Goal: Download file/media

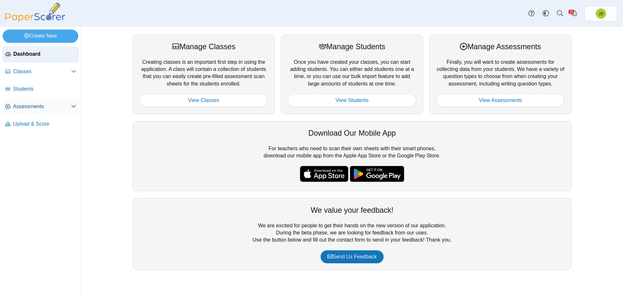
click at [21, 108] on span "Assessments" at bounding box center [42, 106] width 58 height 7
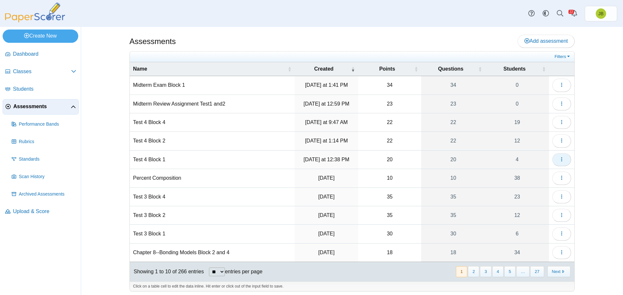
click at [561, 158] on use "button" at bounding box center [561, 159] width 1 height 4
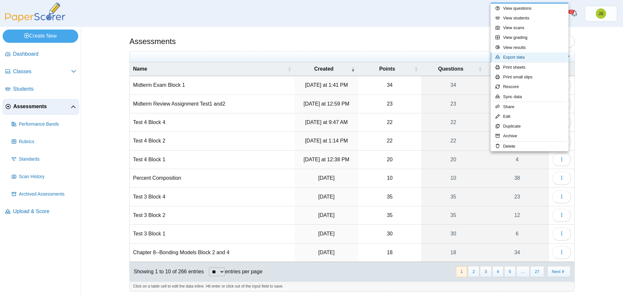
click at [519, 56] on link "Export data" at bounding box center [529, 58] width 78 height 10
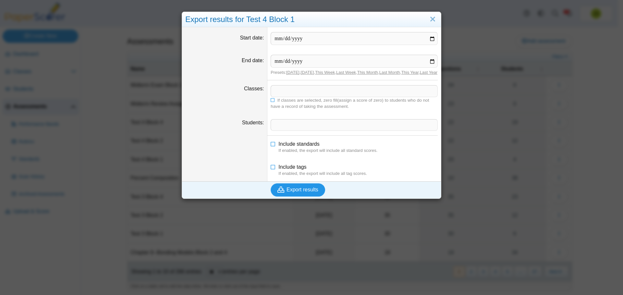
click at [298, 193] on span "Export results" at bounding box center [302, 190] width 32 height 6
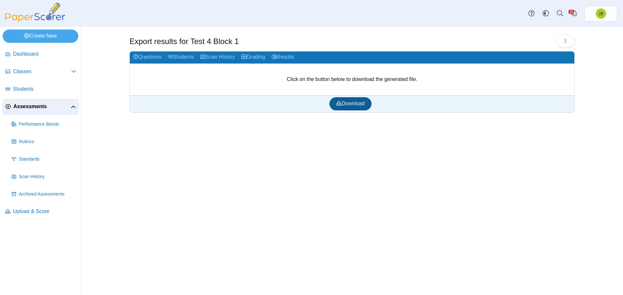
click at [358, 104] on span "Download" at bounding box center [350, 104] width 28 height 6
